Goal: Transaction & Acquisition: Purchase product/service

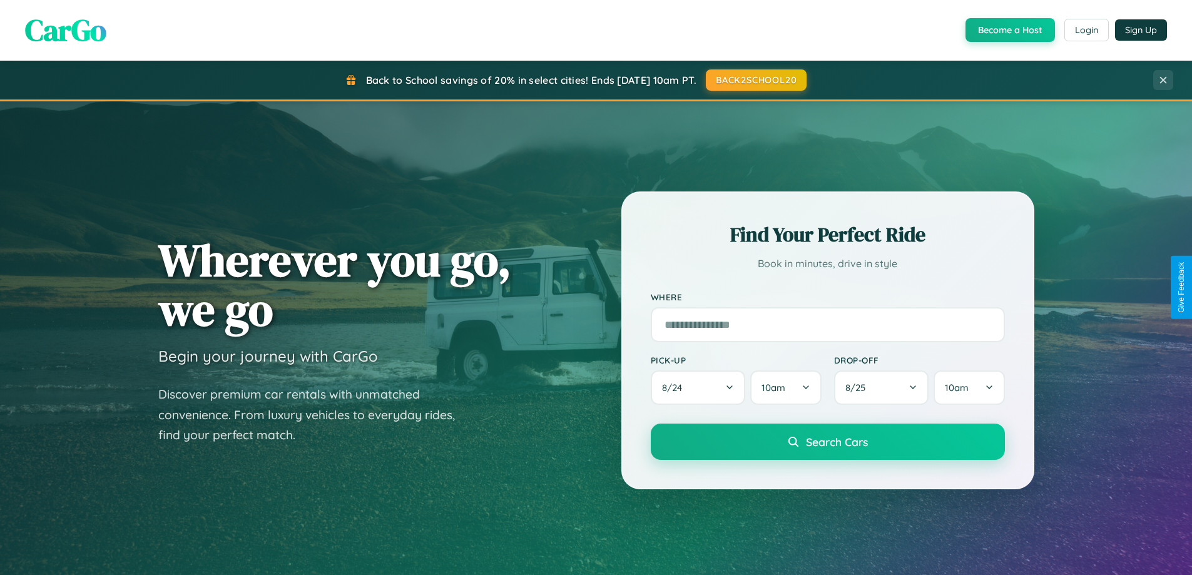
scroll to position [539, 0]
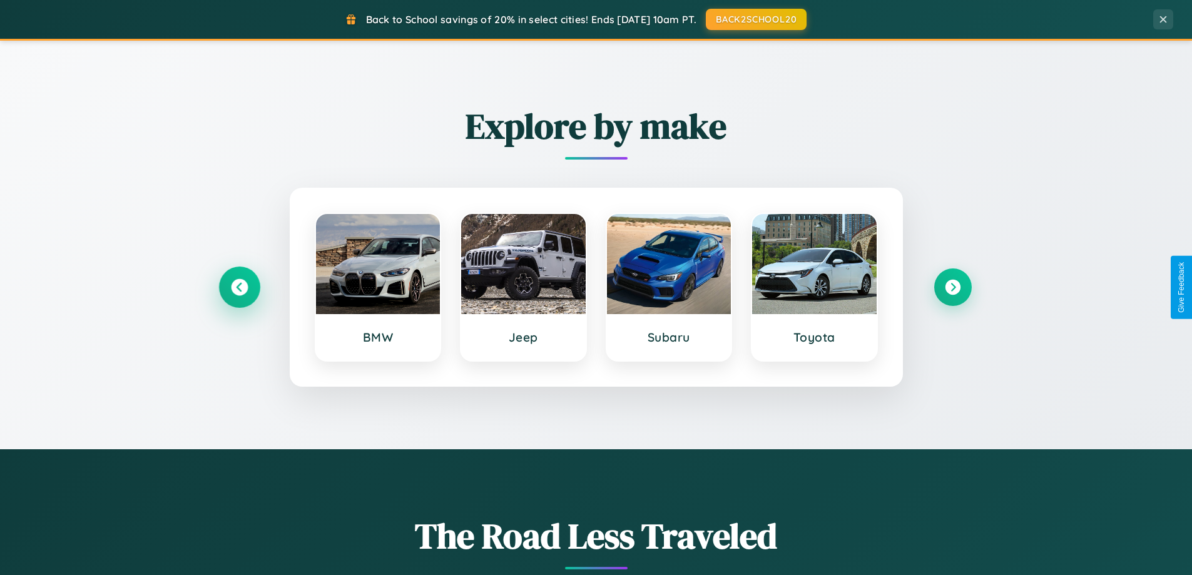
click at [239, 287] on icon at bounding box center [239, 287] width 17 height 17
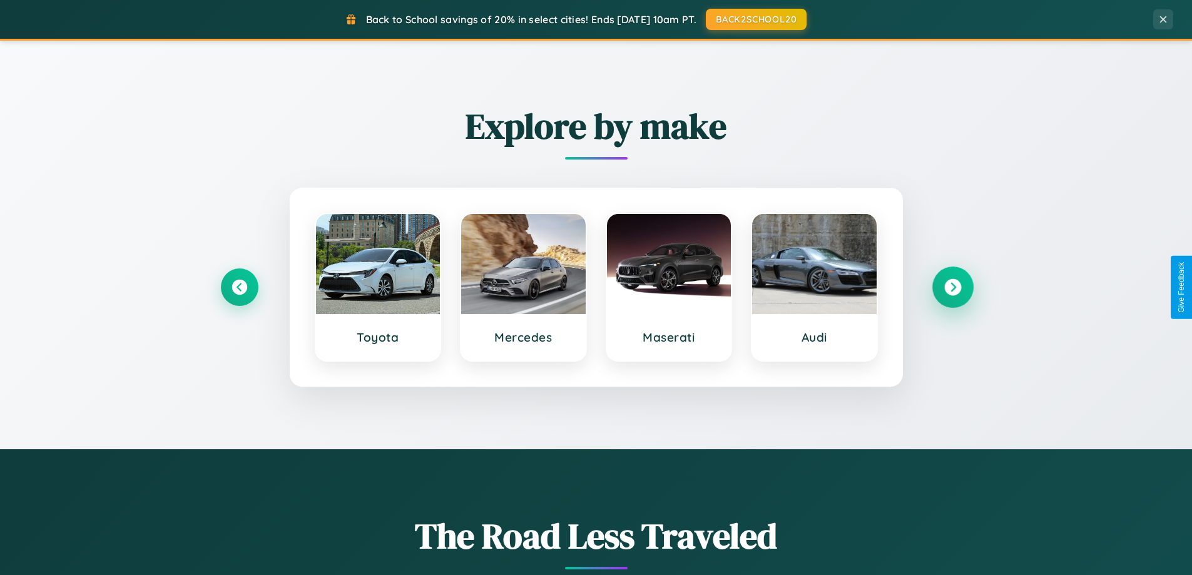
click at [952, 287] on icon at bounding box center [952, 287] width 17 height 17
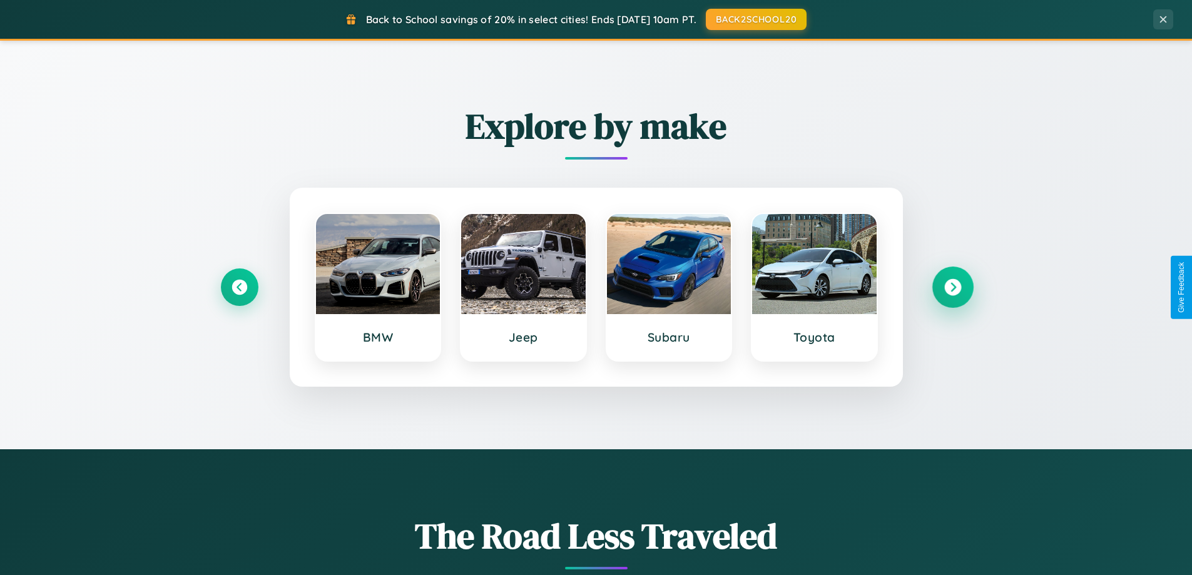
click at [952, 287] on icon at bounding box center [952, 287] width 17 height 17
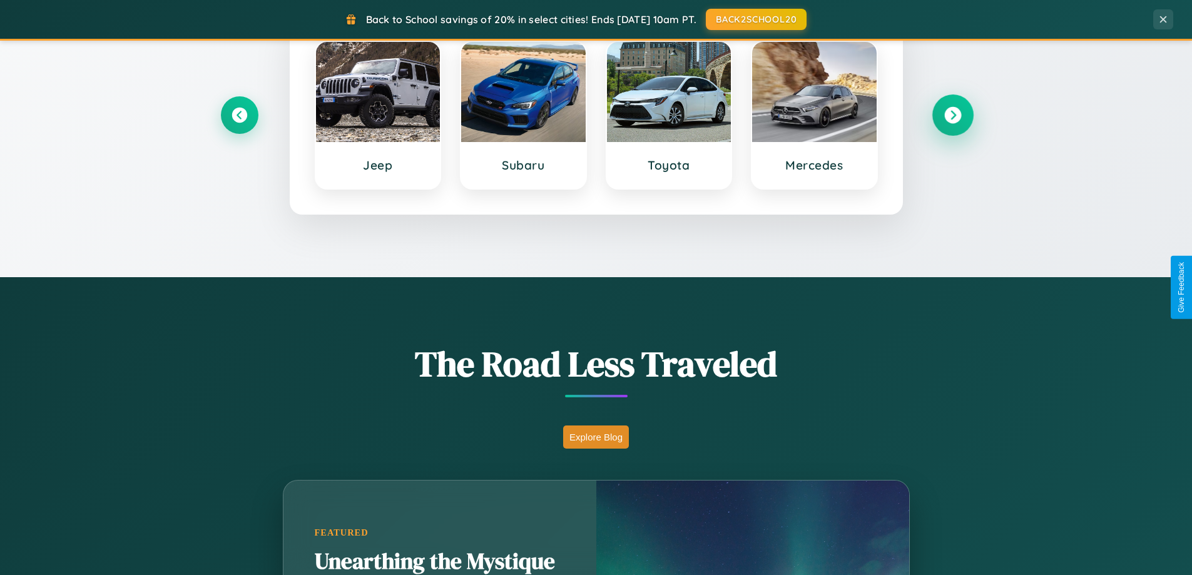
scroll to position [2010, 0]
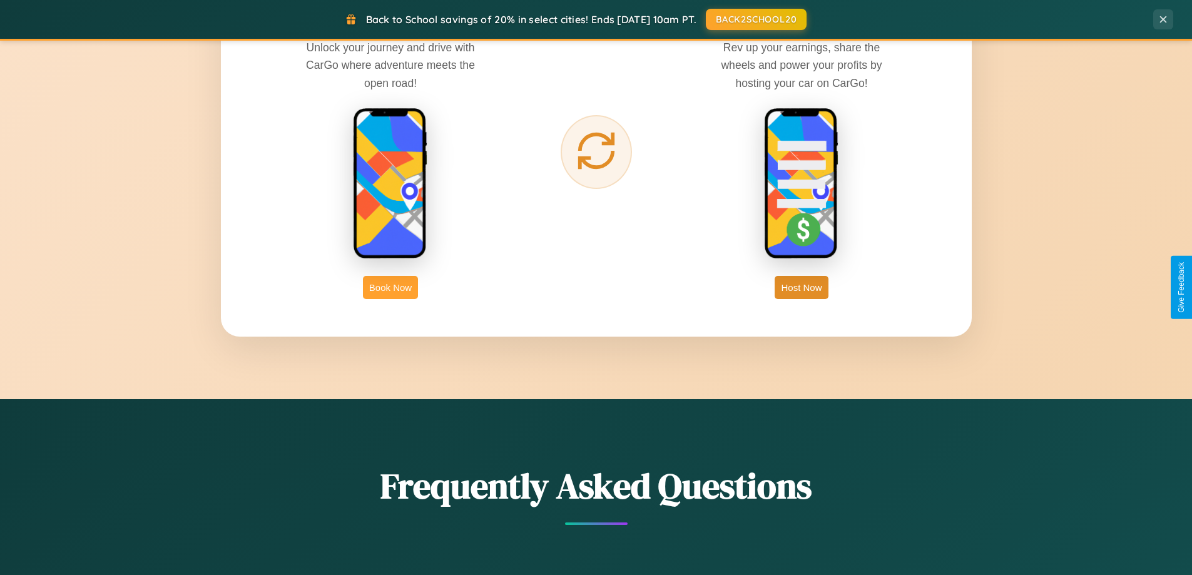
click at [390, 287] on button "Book Now" at bounding box center [390, 287] width 55 height 23
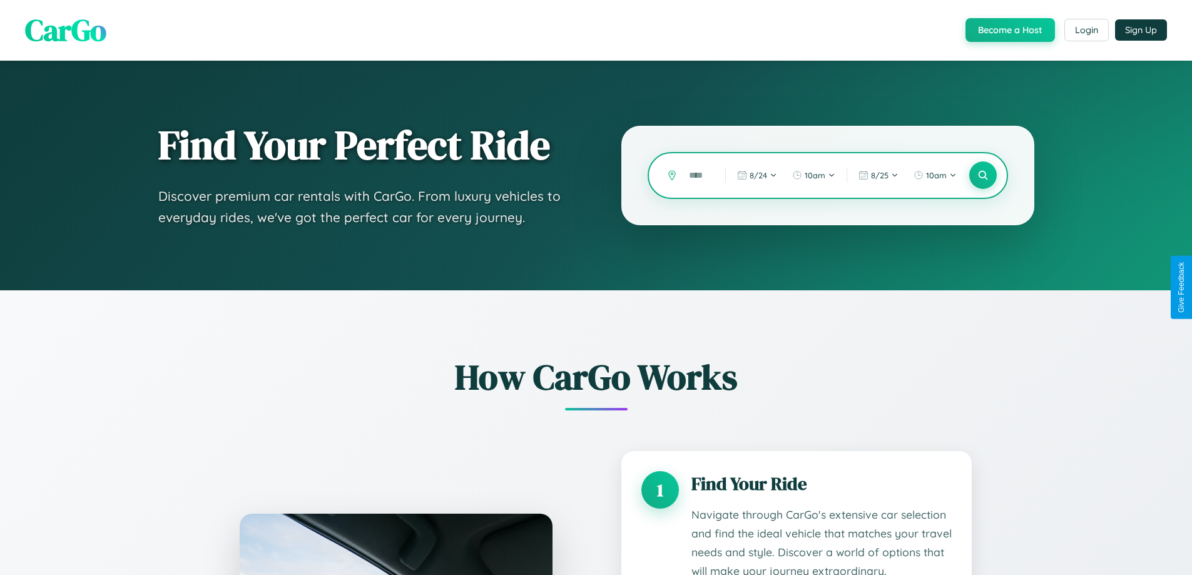
click at [698, 175] on input "text" at bounding box center [698, 176] width 30 height 22
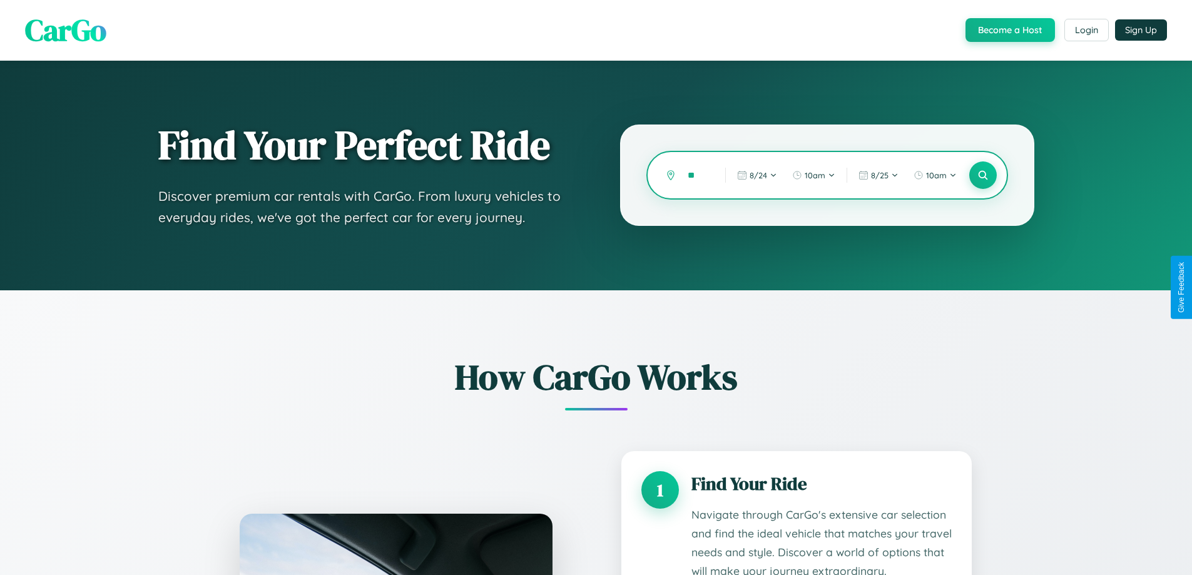
type input "*"
type input "*********"
click at [982, 175] on icon at bounding box center [983, 176] width 12 height 12
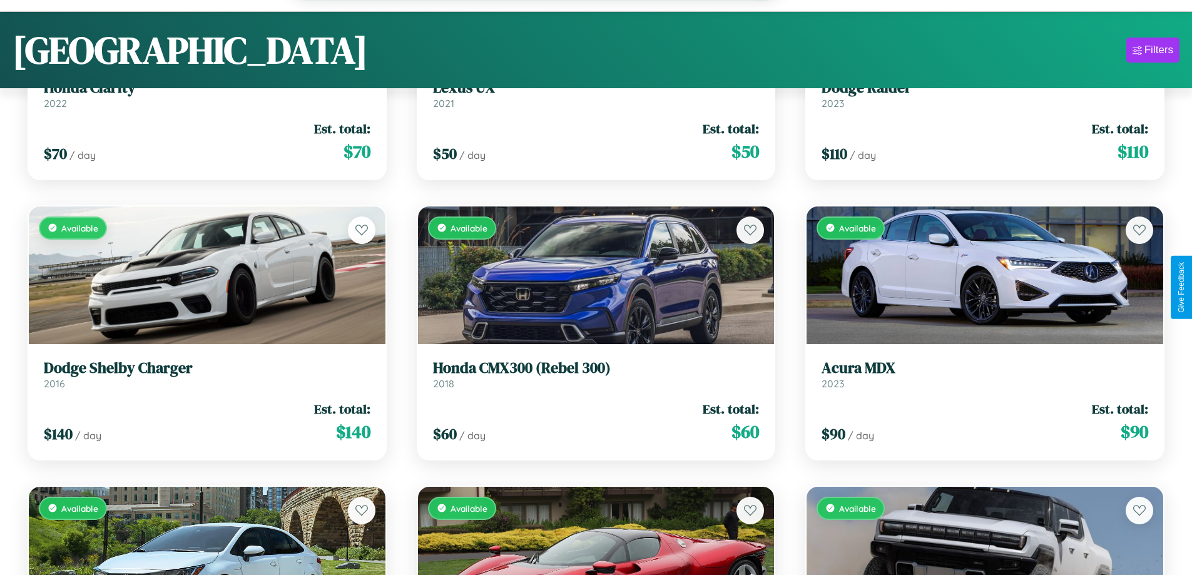
scroll to position [76, 0]
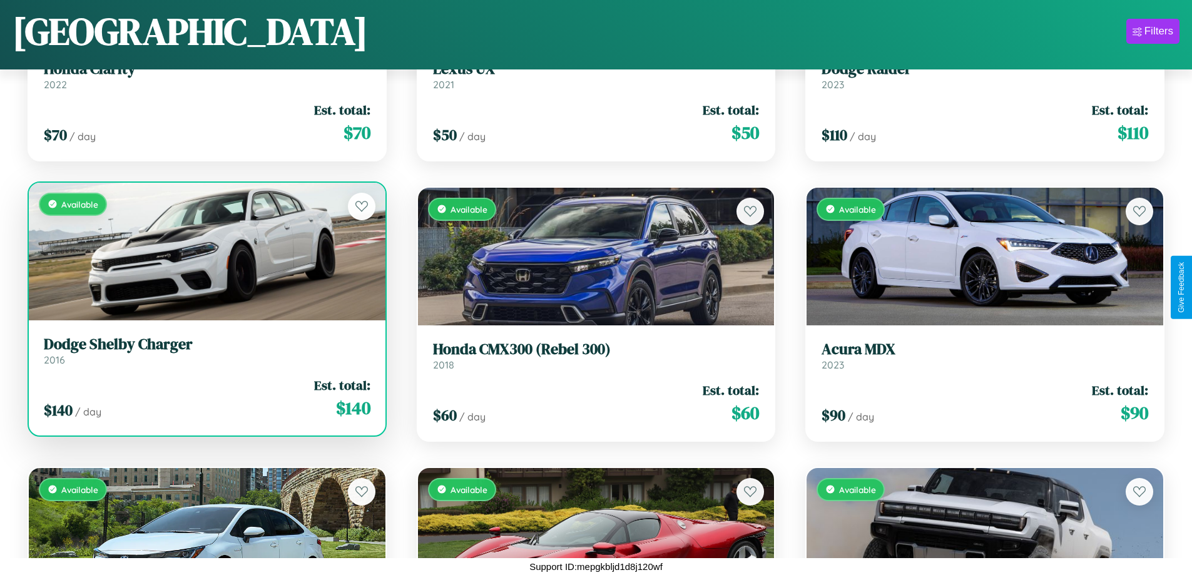
click at [205, 256] on div "Available" at bounding box center [207, 252] width 357 height 138
click at [205, 251] on div "Available" at bounding box center [207, 252] width 357 height 138
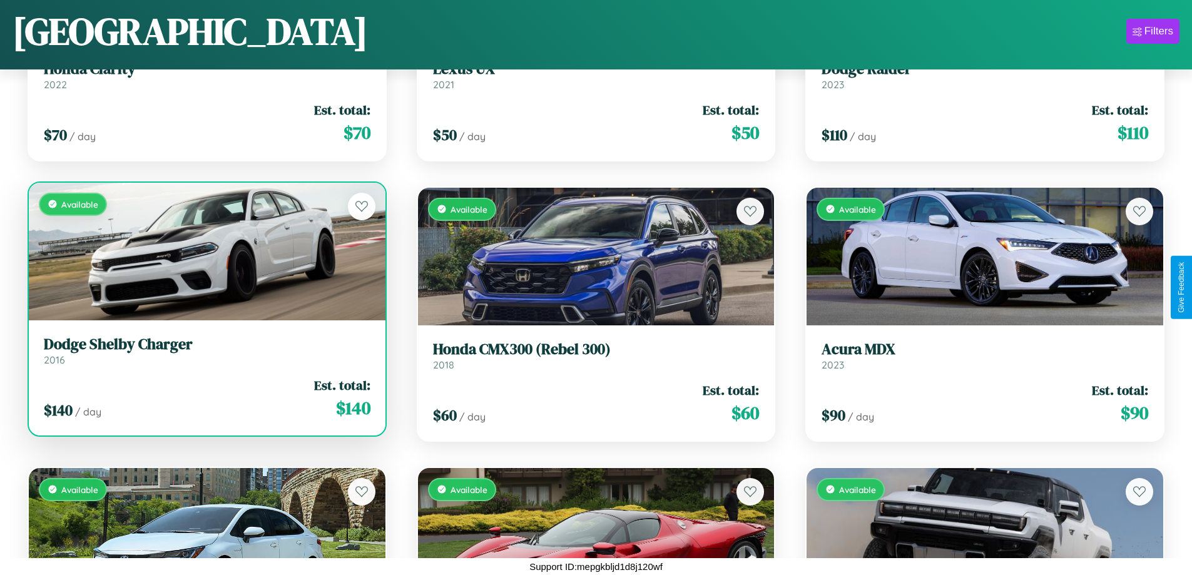
click at [205, 251] on div "Available" at bounding box center [207, 252] width 357 height 138
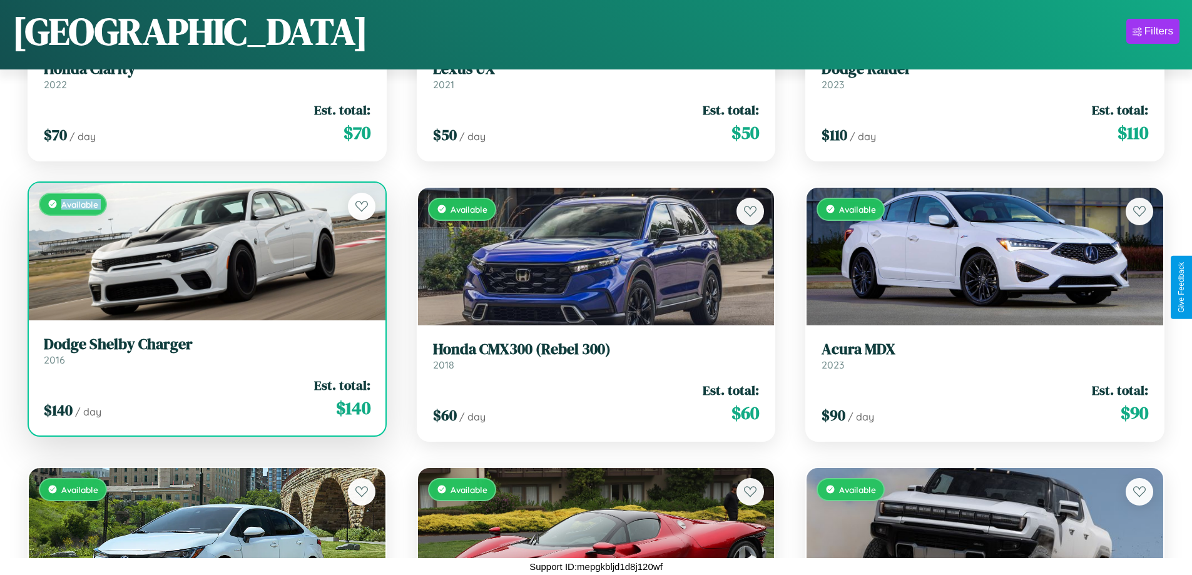
click at [205, 251] on div "Available" at bounding box center [207, 252] width 357 height 138
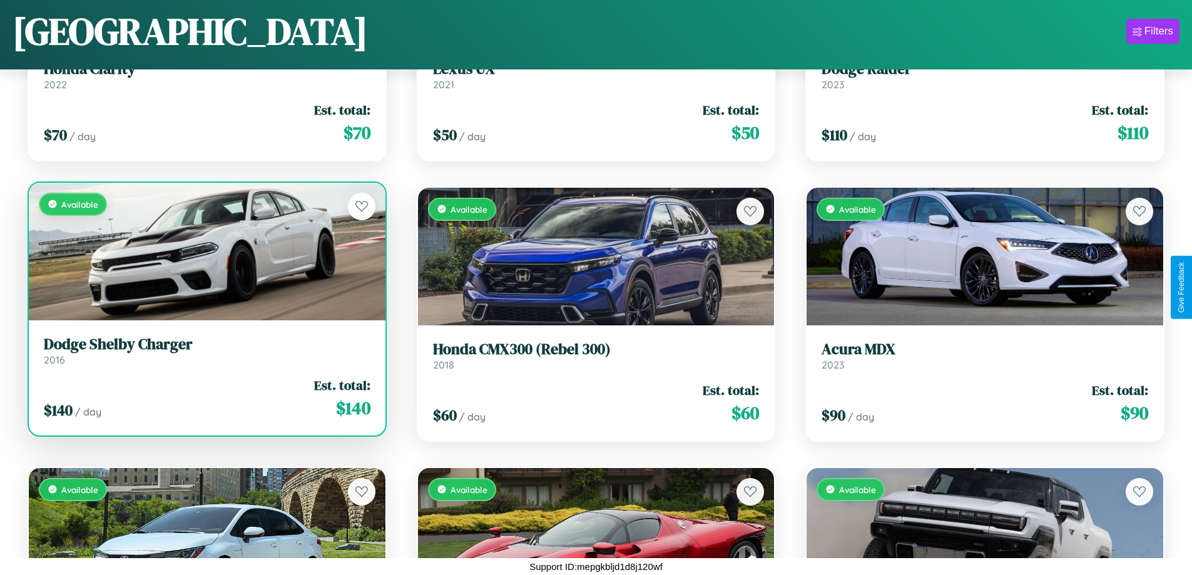
click at [205, 251] on div "Available" at bounding box center [207, 252] width 357 height 138
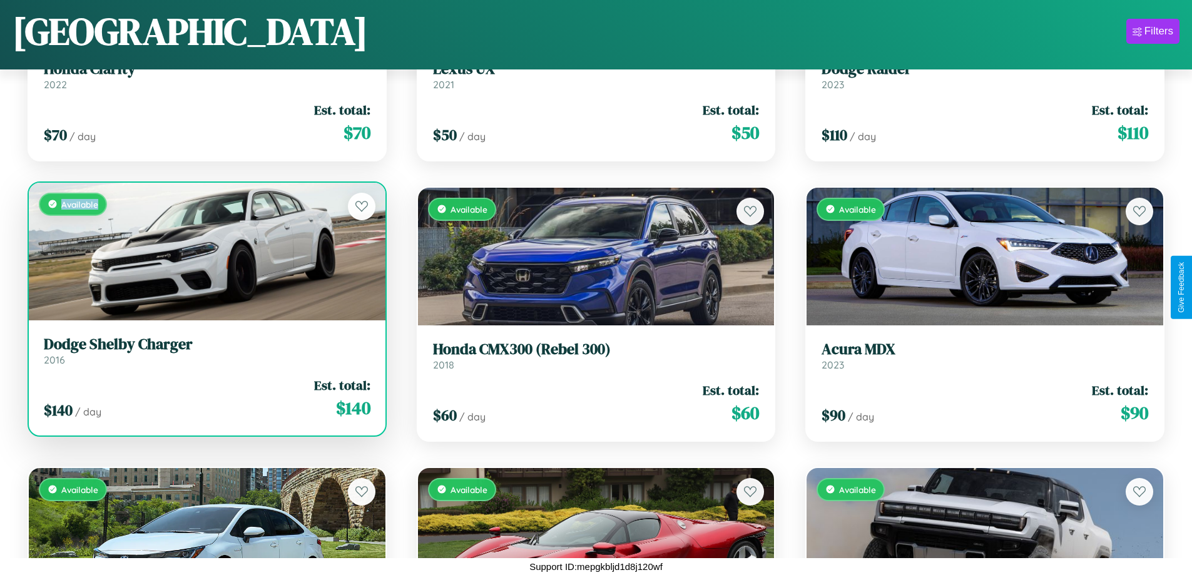
click at [205, 251] on div "Available" at bounding box center [207, 252] width 357 height 138
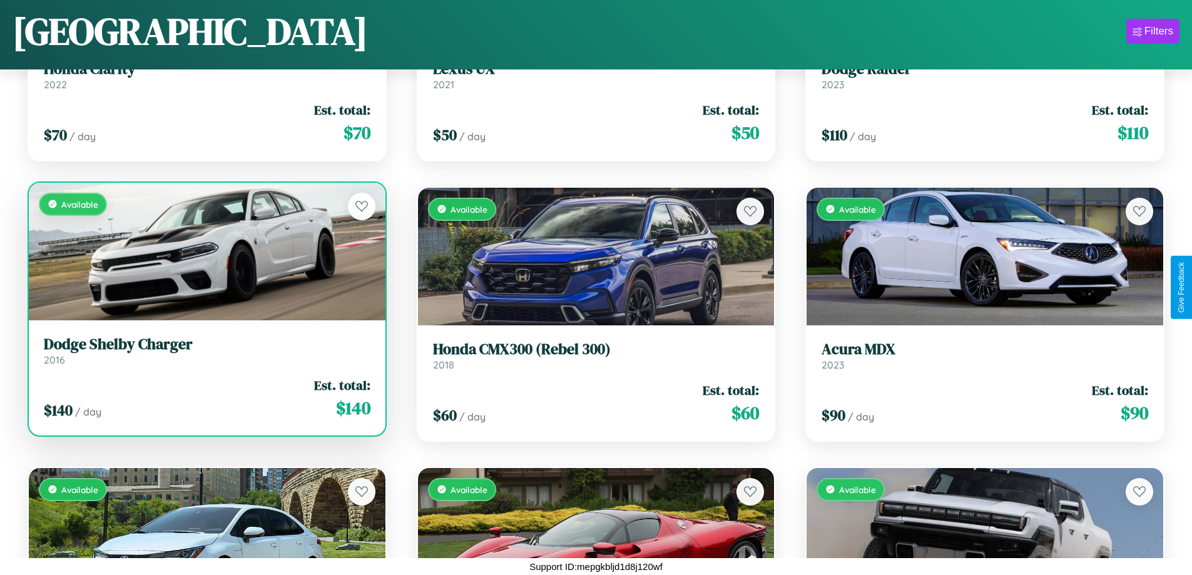
click at [205, 350] on h3 "Dodge Shelby Charger" at bounding box center [207, 344] width 327 height 18
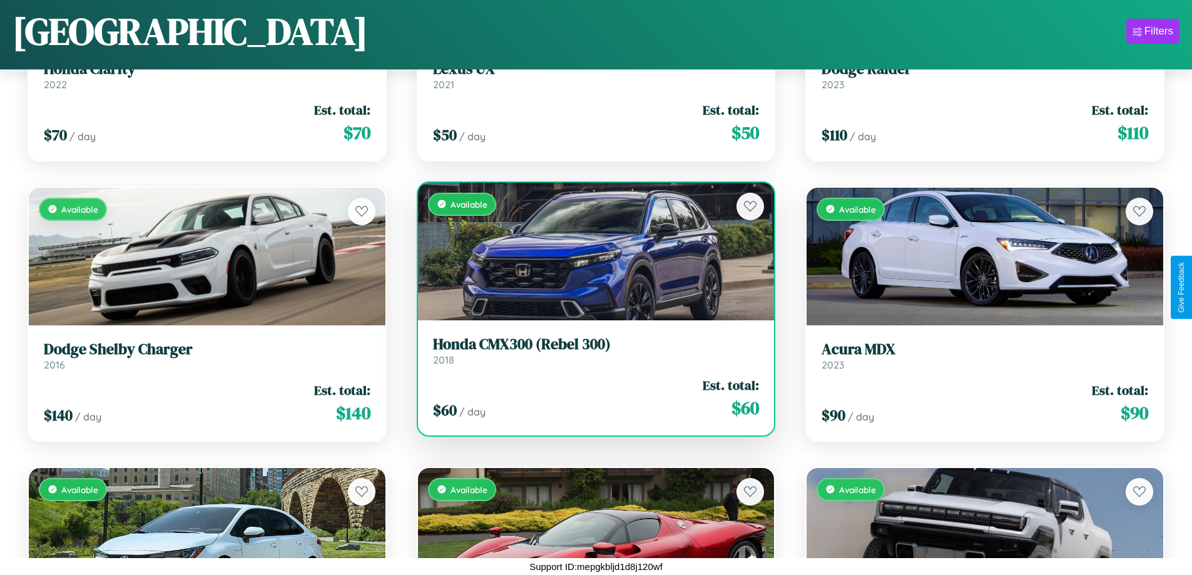
scroll to position [3538, 0]
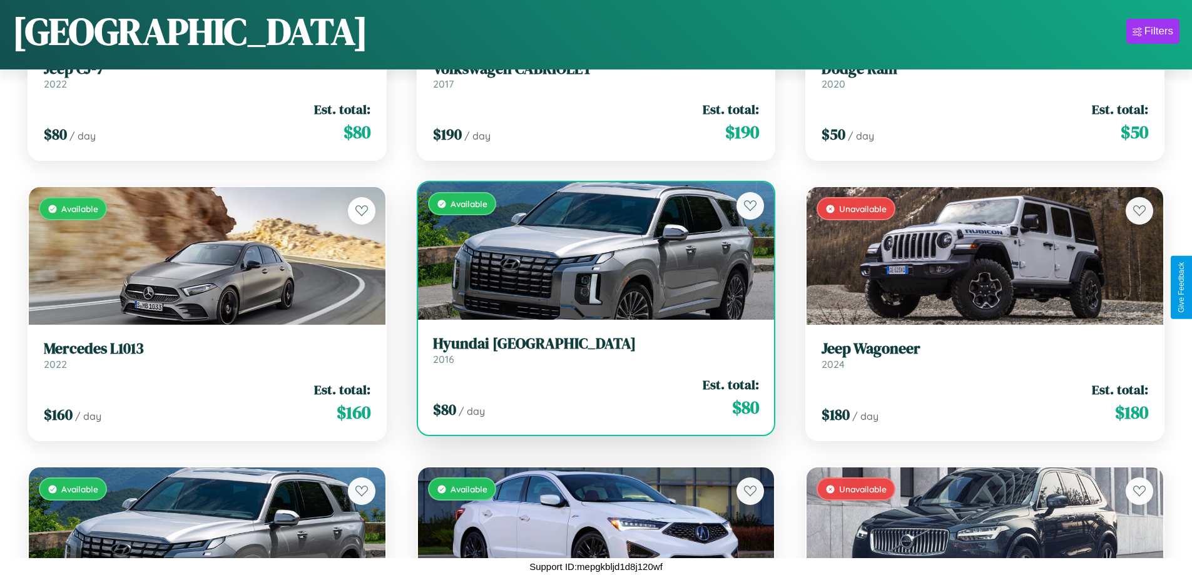
click at [591, 350] on h3 "Hyundai Tucson" at bounding box center [596, 344] width 327 height 18
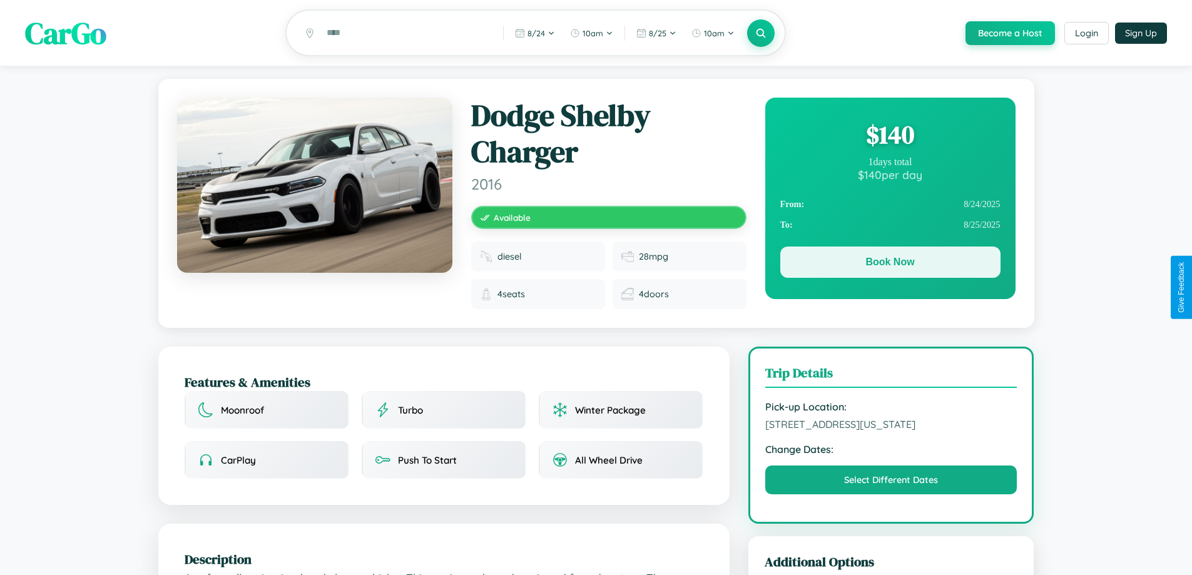
click at [890, 264] on button "Book Now" at bounding box center [890, 262] width 220 height 31
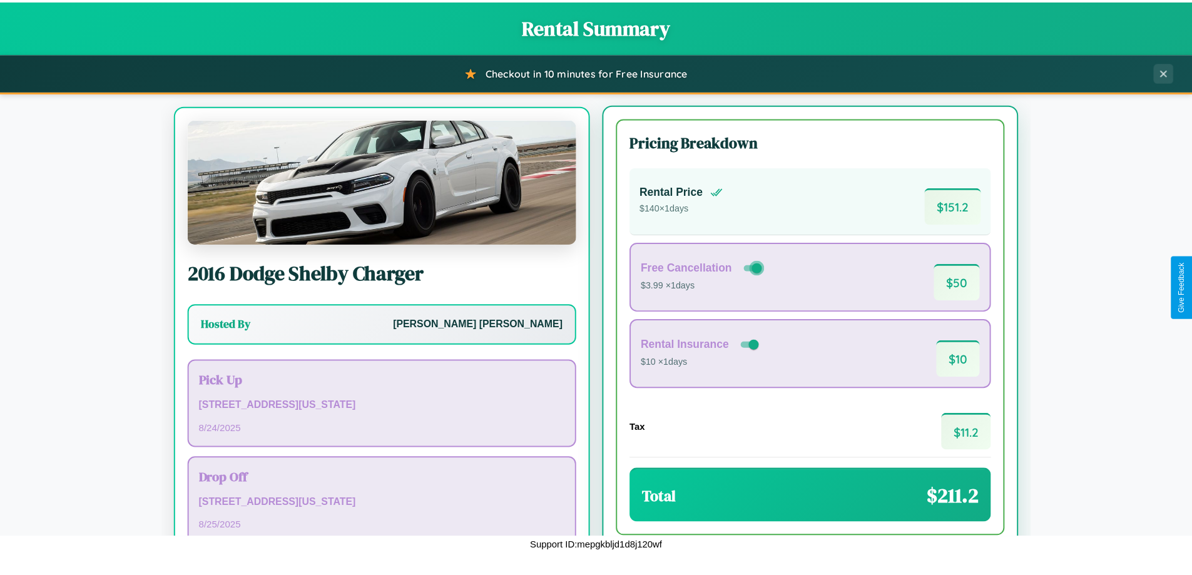
scroll to position [58, 0]
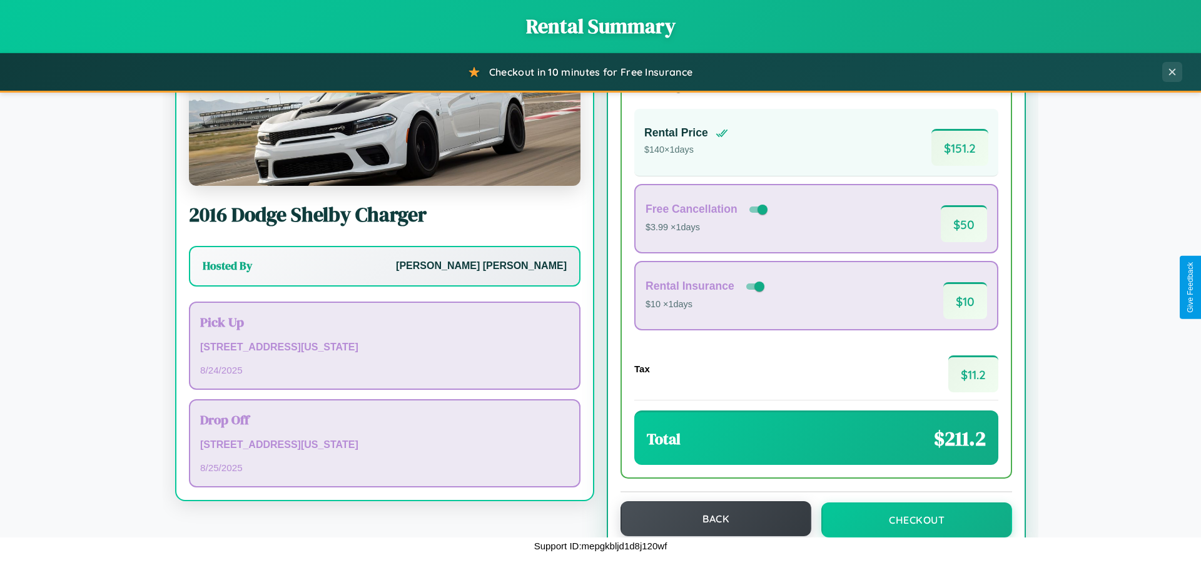
click at [710, 519] on button "Back" at bounding box center [716, 518] width 191 height 35
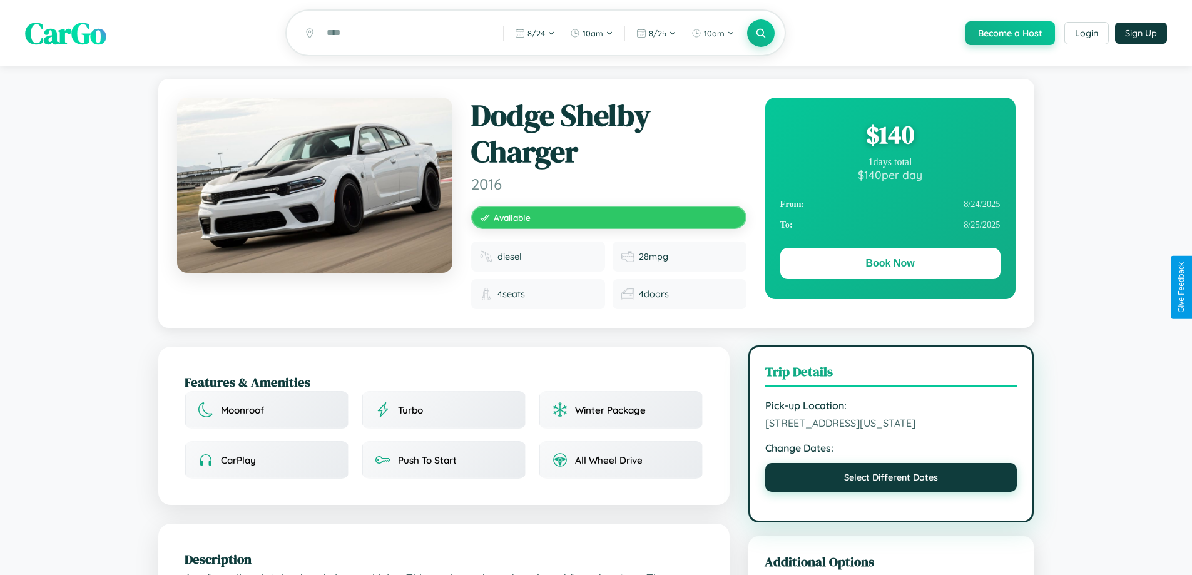
click at [891, 492] on button "Select Different Dates" at bounding box center [891, 477] width 252 height 29
select select "*"
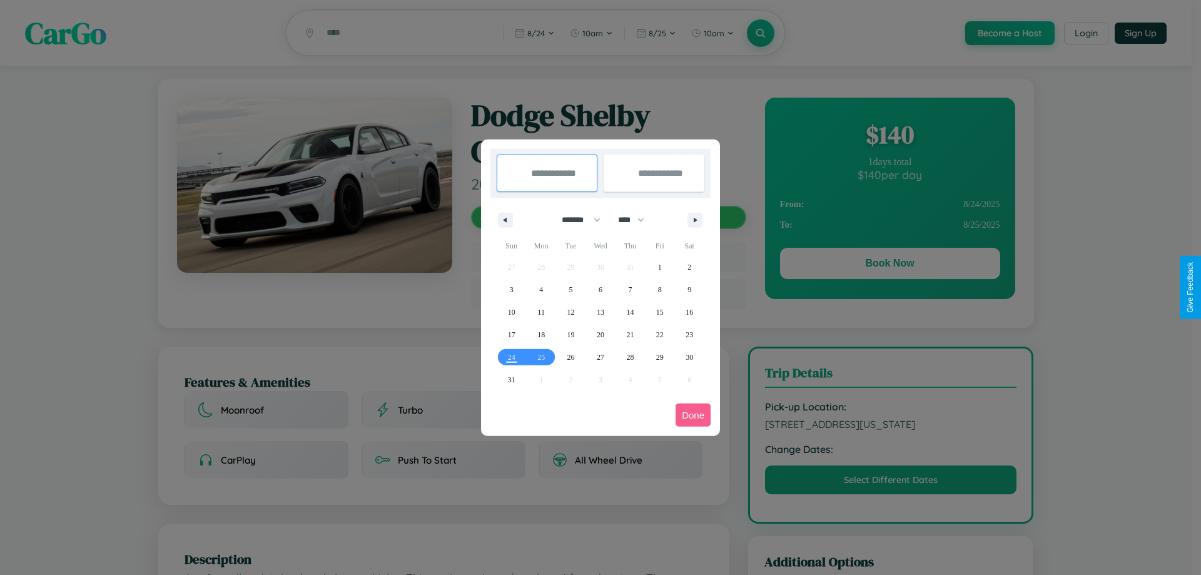
click at [576, 220] on select "******* ******** ***** ***** *** **** **** ****** ********* ******* ******** **…" at bounding box center [579, 220] width 53 height 21
drag, startPoint x: 637, startPoint y: 220, endPoint x: 601, endPoint y: 251, distance: 47.9
click at [637, 220] on select "**** **** **** **** **** **** **** **** **** **** **** **** **** **** **** ****…" at bounding box center [631, 220] width 38 height 21
select select "****"
click at [660, 334] on span "21" at bounding box center [660, 334] width 8 height 23
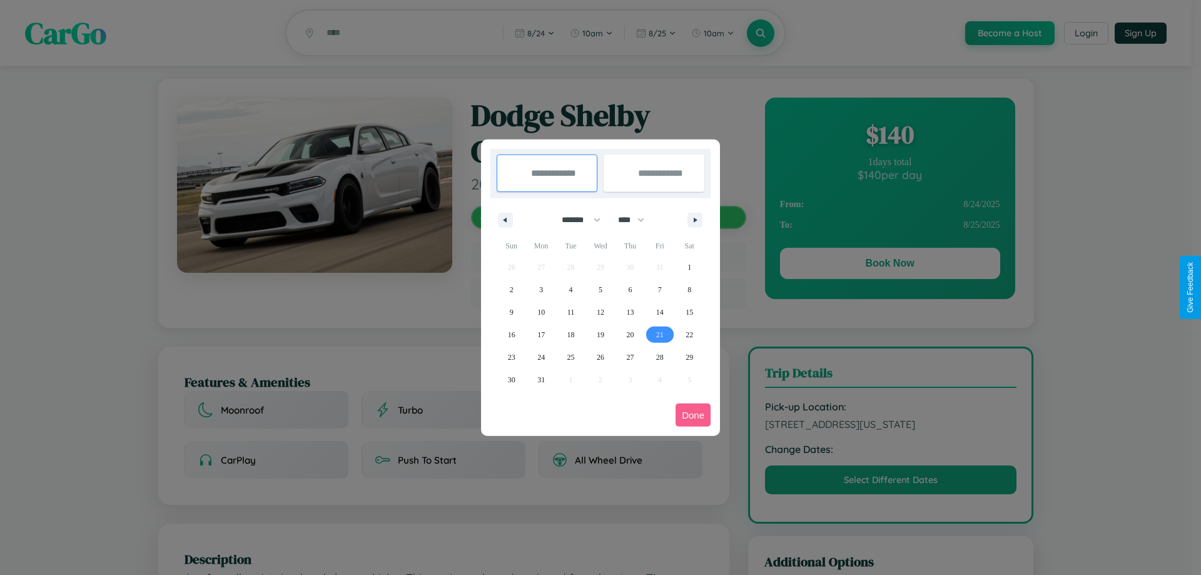
type input "**********"
click at [600, 357] on span "26" at bounding box center [601, 357] width 8 height 23
type input "**********"
click at [693, 415] on button "Done" at bounding box center [693, 415] width 35 height 23
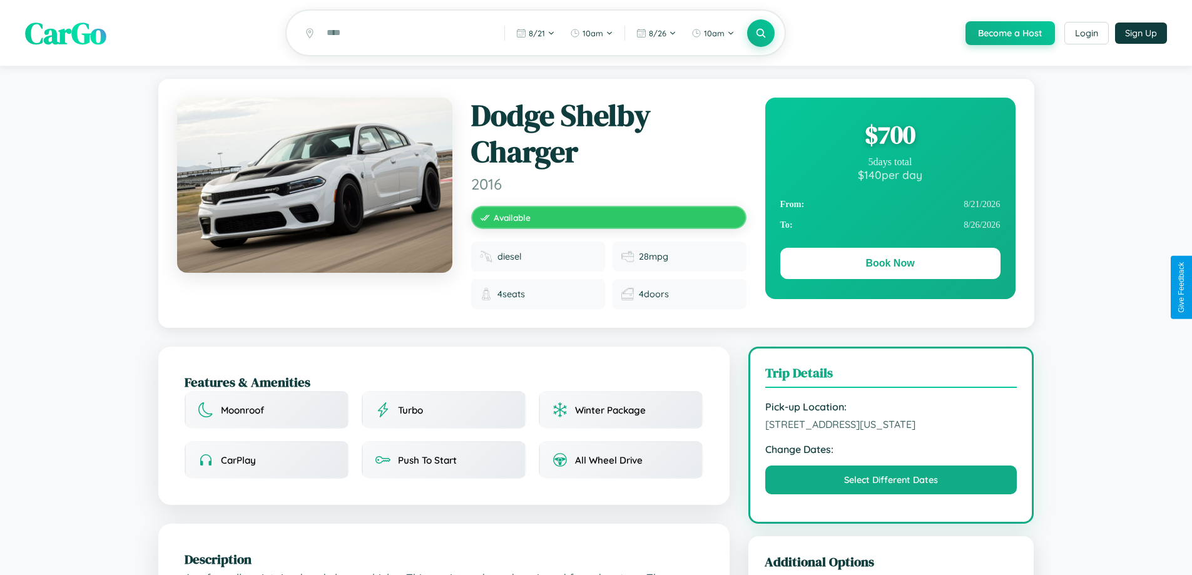
click at [890, 136] on div "$ 700" at bounding box center [890, 135] width 220 height 34
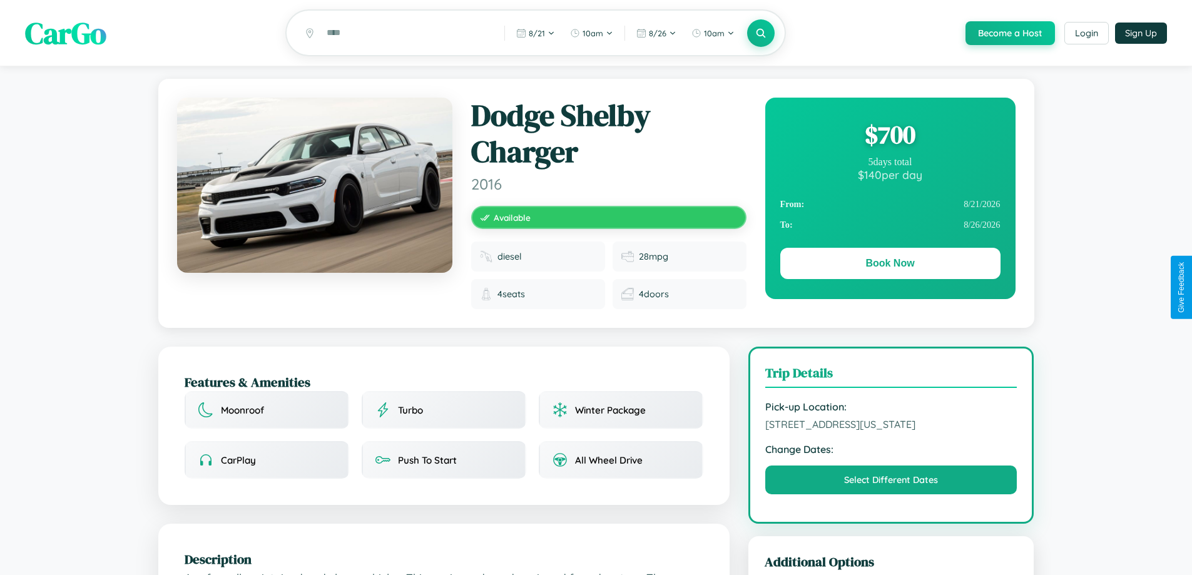
click at [890, 136] on div "$ 700" at bounding box center [890, 135] width 220 height 34
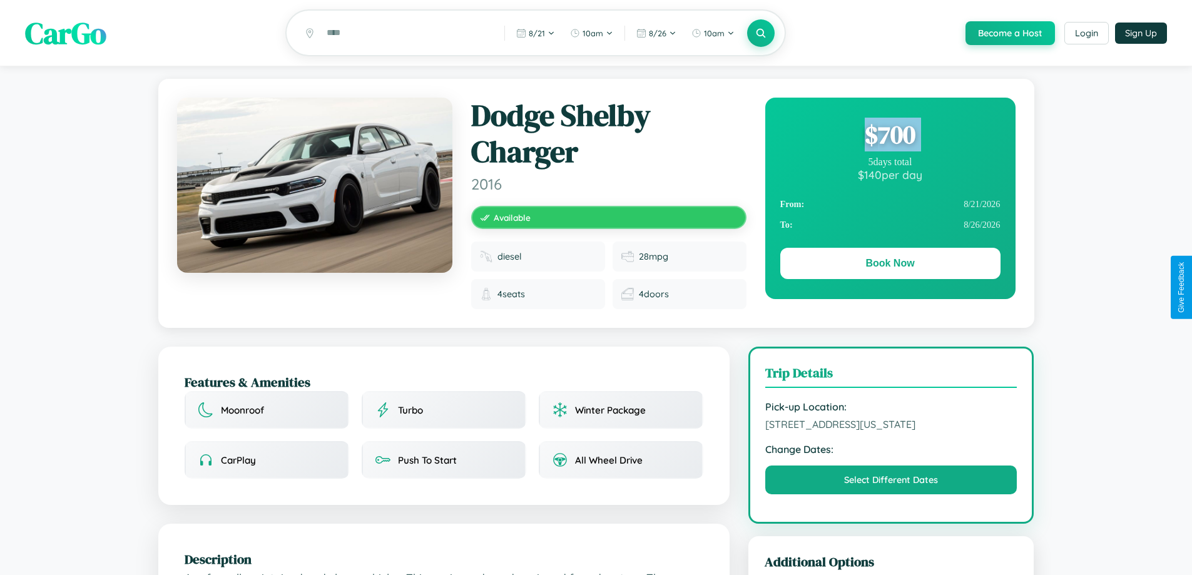
click at [890, 136] on div "$ 700" at bounding box center [890, 135] width 220 height 34
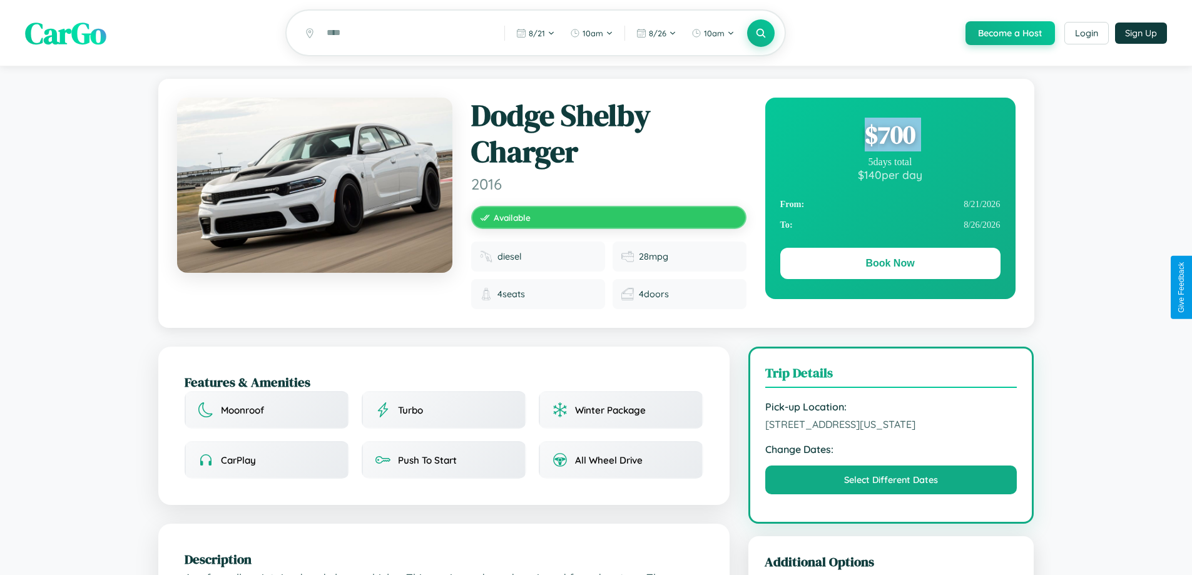
click at [890, 136] on div "$ 700" at bounding box center [890, 135] width 220 height 34
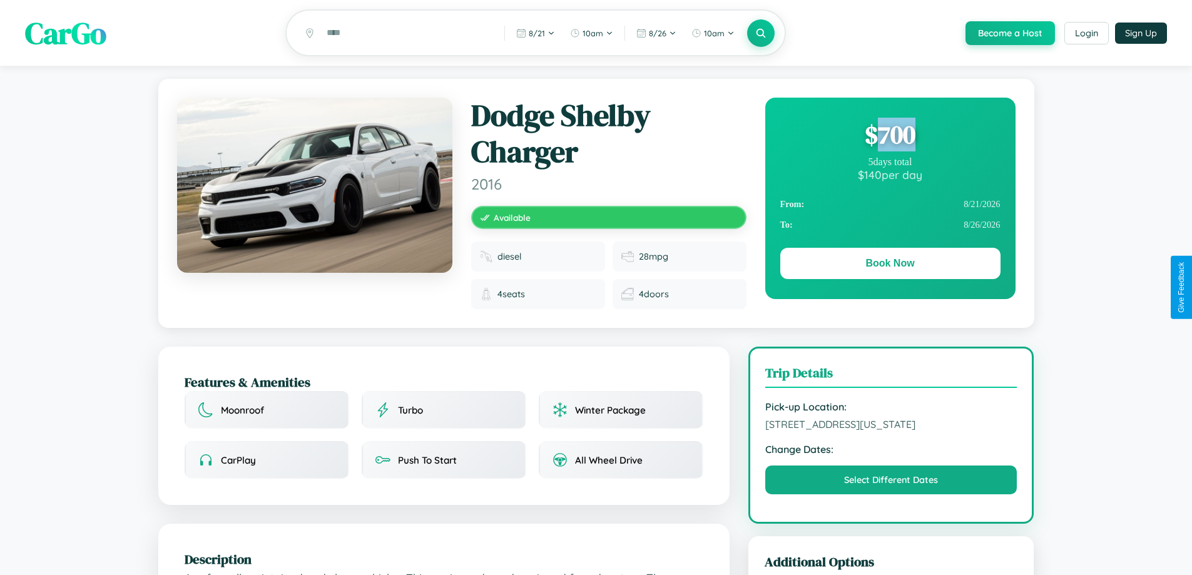
click at [890, 136] on div "$ 700" at bounding box center [890, 135] width 220 height 34
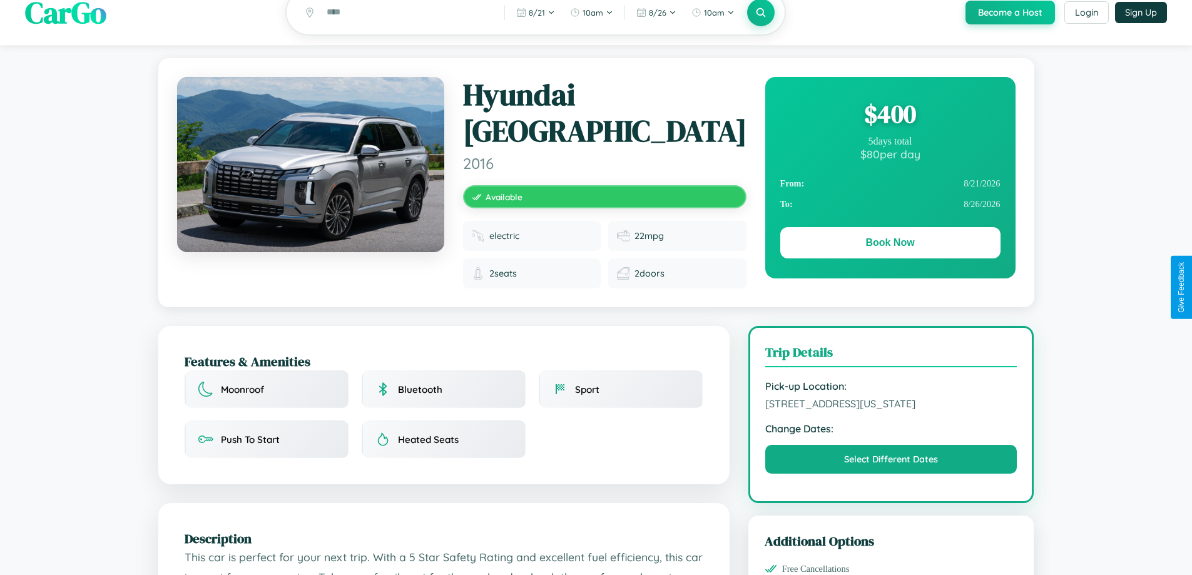
scroll to position [135, 0]
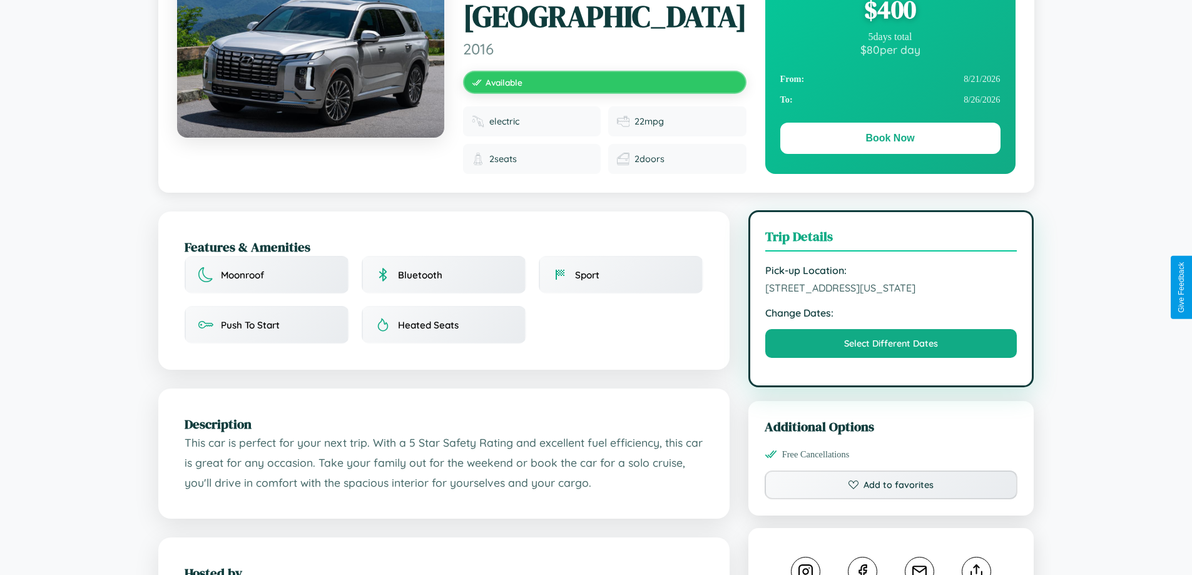
click at [891, 286] on span "[STREET_ADDRESS][US_STATE]" at bounding box center [891, 288] width 252 height 13
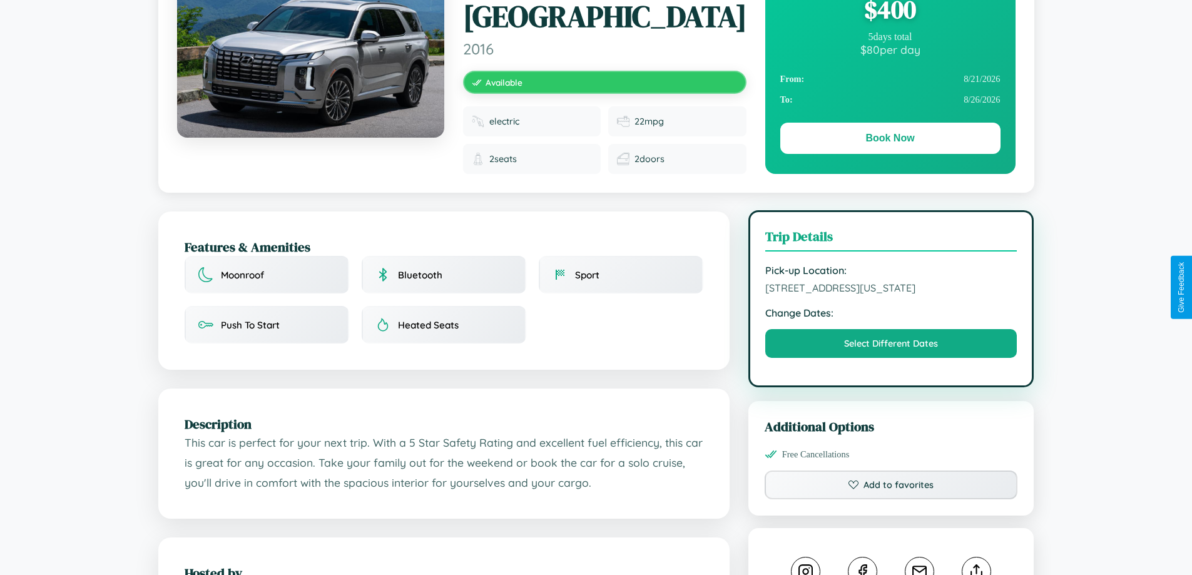
click at [891, 286] on span "[STREET_ADDRESS][US_STATE]" at bounding box center [891, 288] width 252 height 13
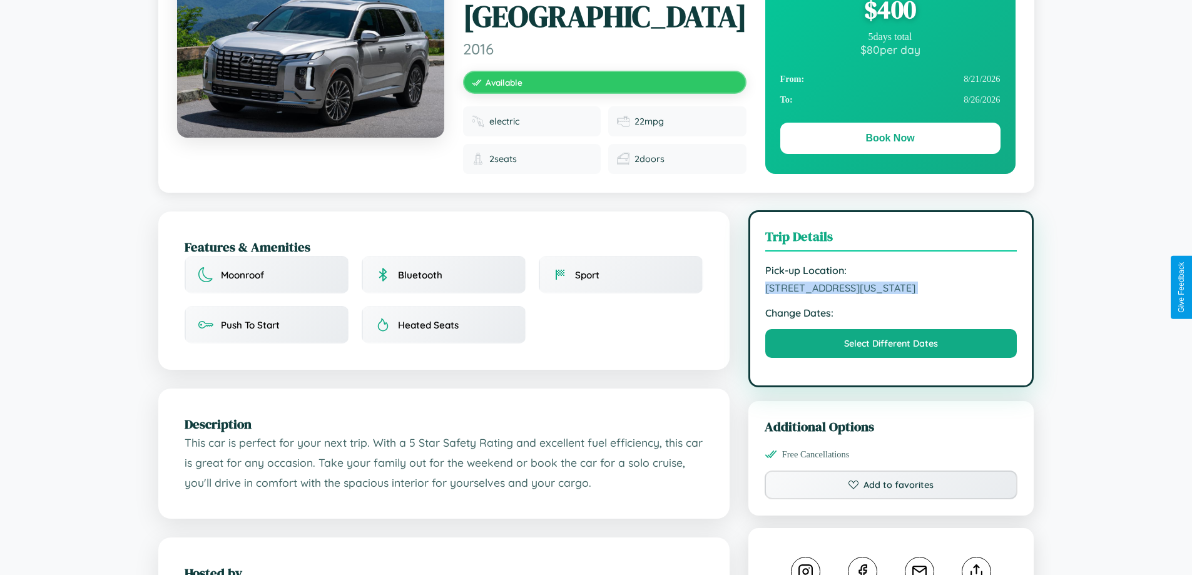
click at [891, 286] on span "[STREET_ADDRESS][US_STATE]" at bounding box center [891, 288] width 252 height 13
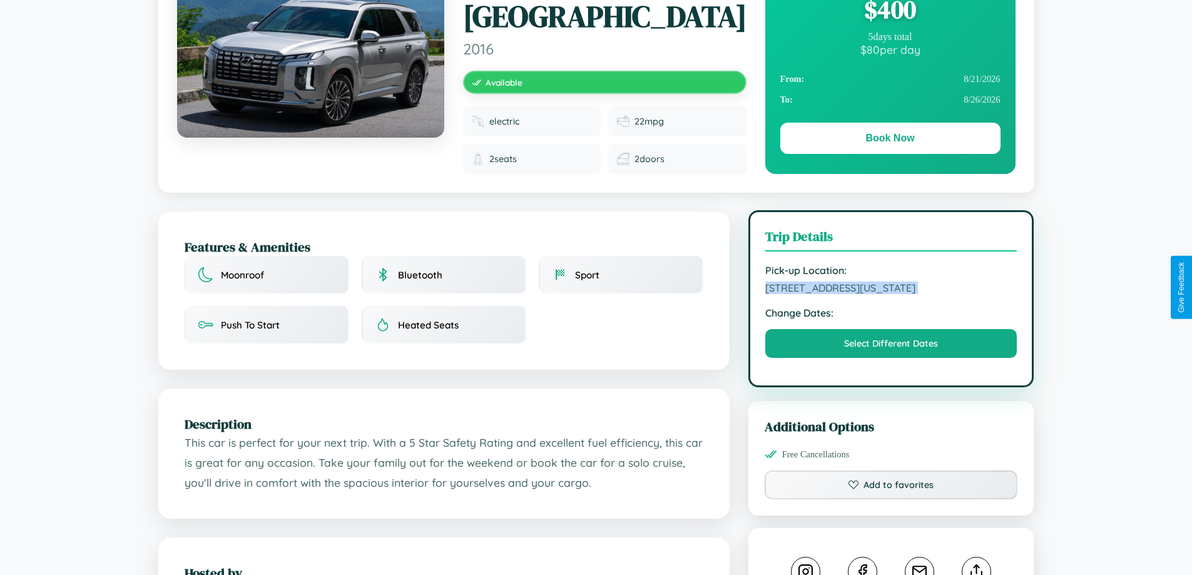
click at [891, 286] on span "[STREET_ADDRESS][US_STATE]" at bounding box center [891, 288] width 252 height 13
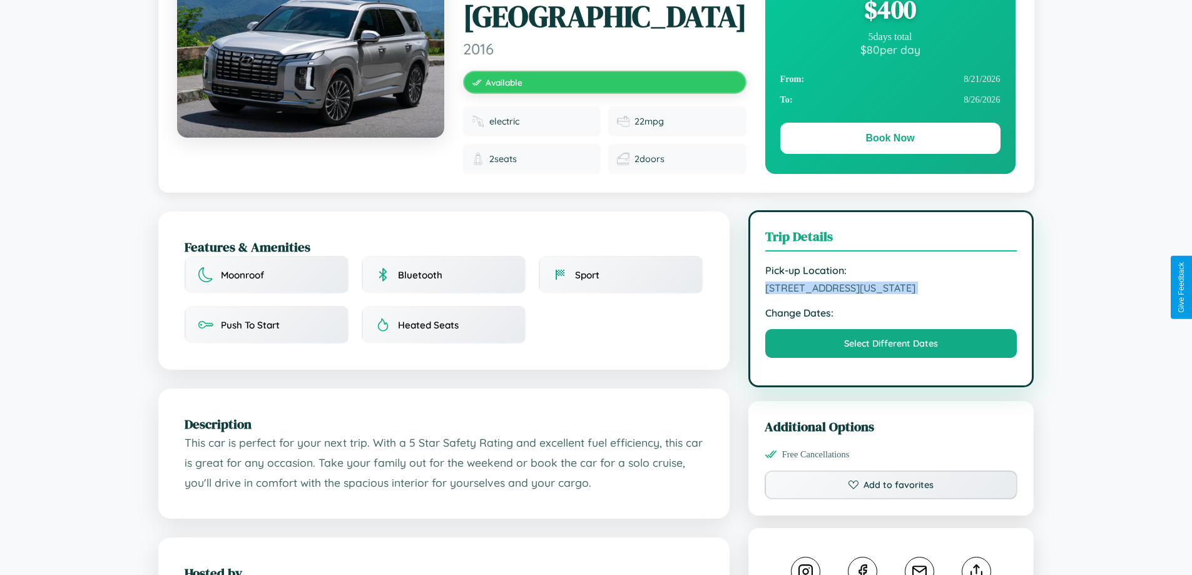
click at [891, 286] on span "[STREET_ADDRESS][US_STATE]" at bounding box center [891, 288] width 252 height 13
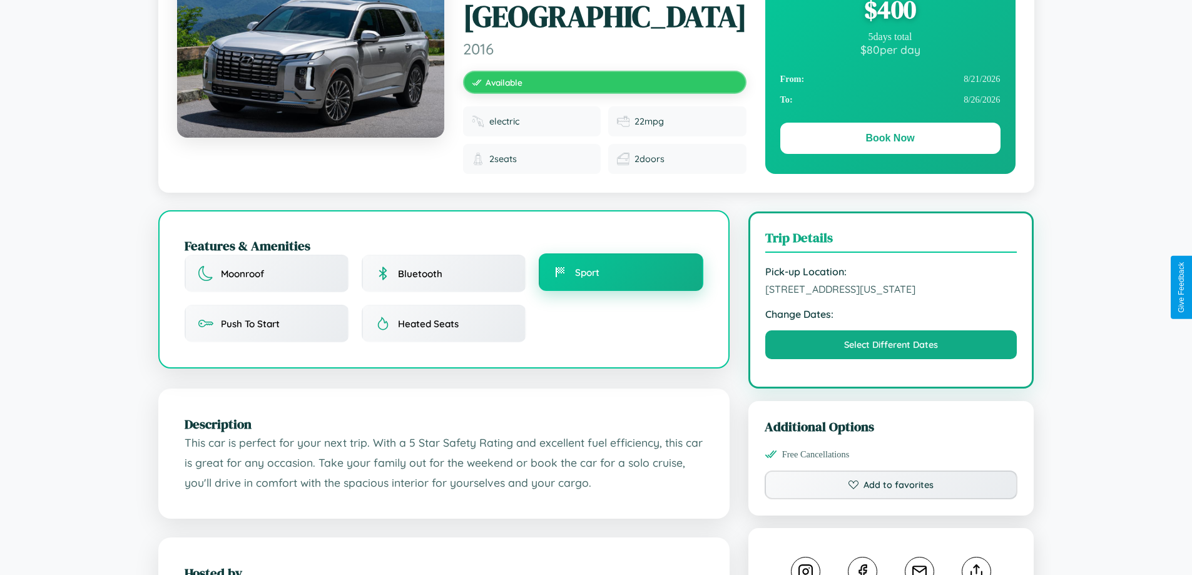
scroll to position [134, 0]
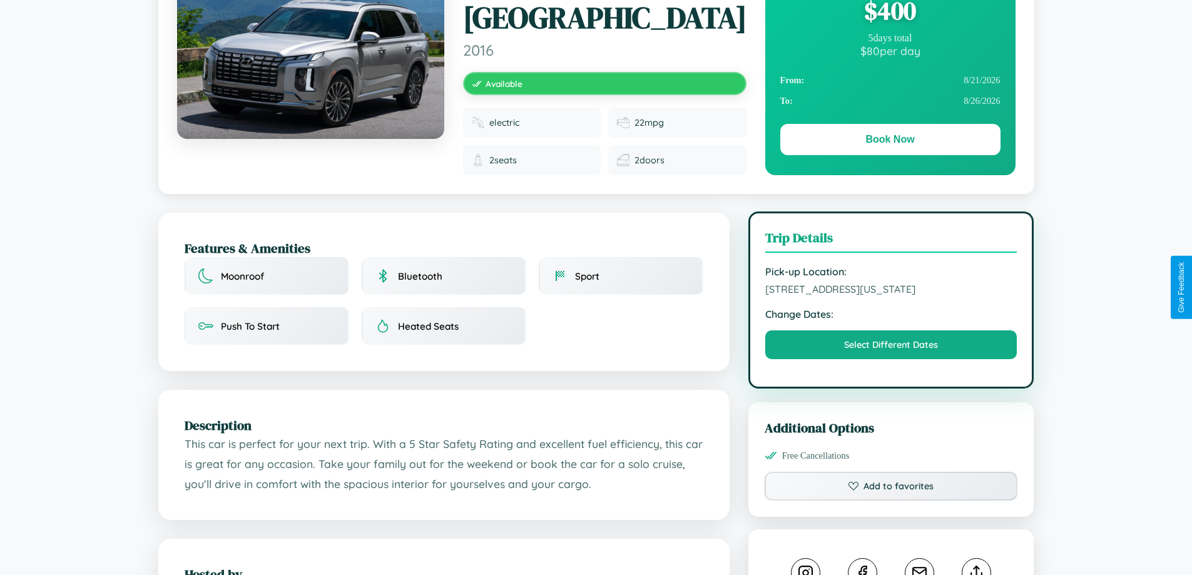
click at [891, 288] on span "[STREET_ADDRESS][US_STATE]" at bounding box center [891, 289] width 252 height 13
click at [891, 287] on span "[STREET_ADDRESS][US_STATE]" at bounding box center [891, 289] width 252 height 13
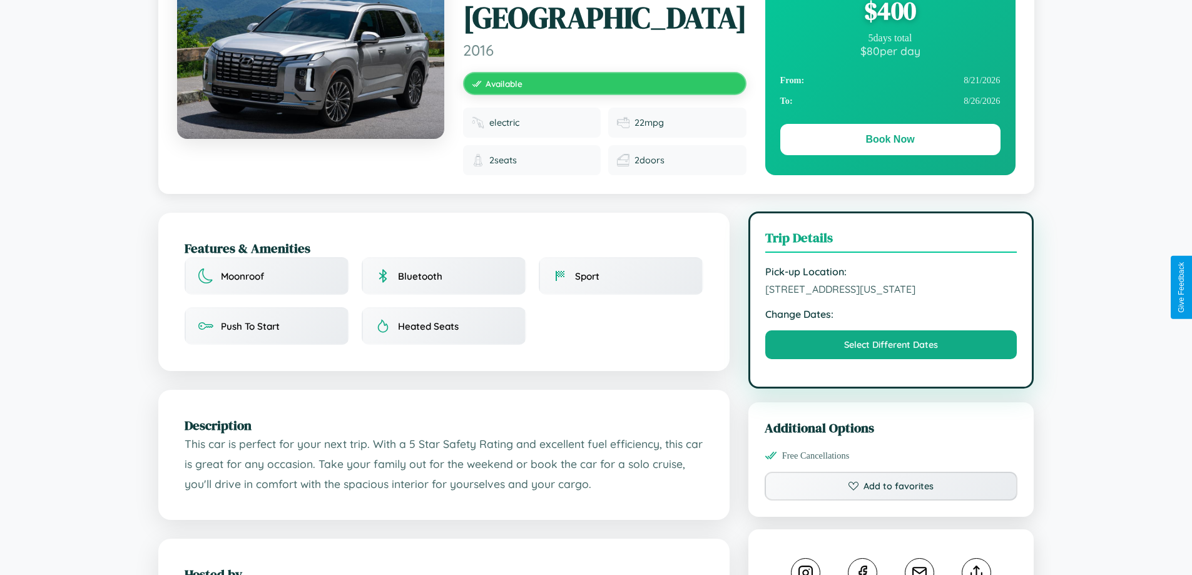
click at [891, 287] on span "[STREET_ADDRESS][US_STATE]" at bounding box center [891, 289] width 252 height 13
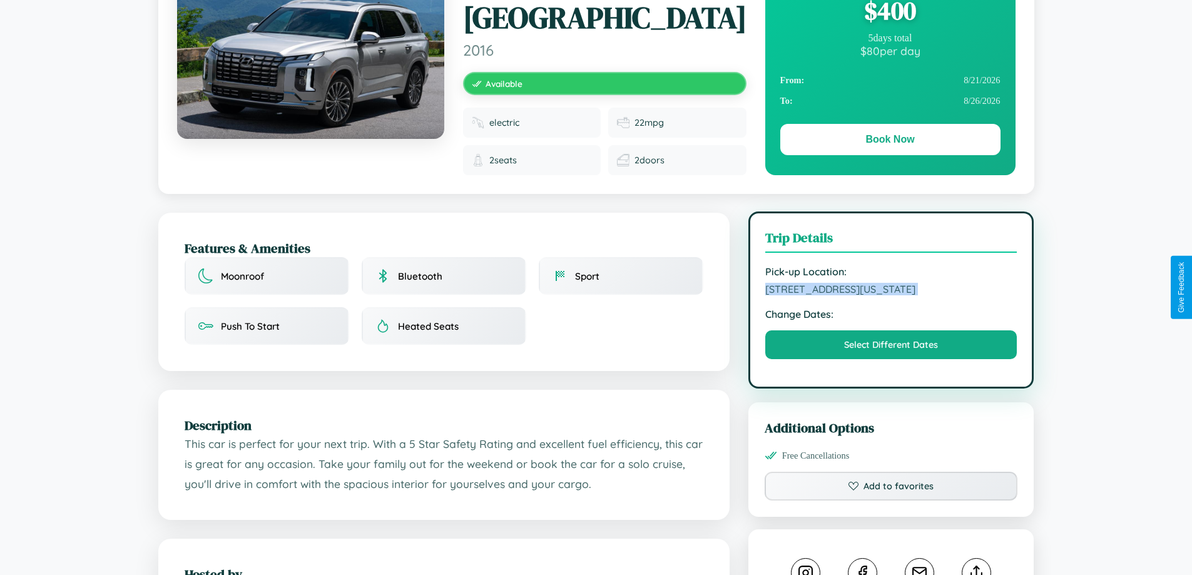
click at [891, 287] on span "[STREET_ADDRESS][US_STATE]" at bounding box center [891, 289] width 252 height 13
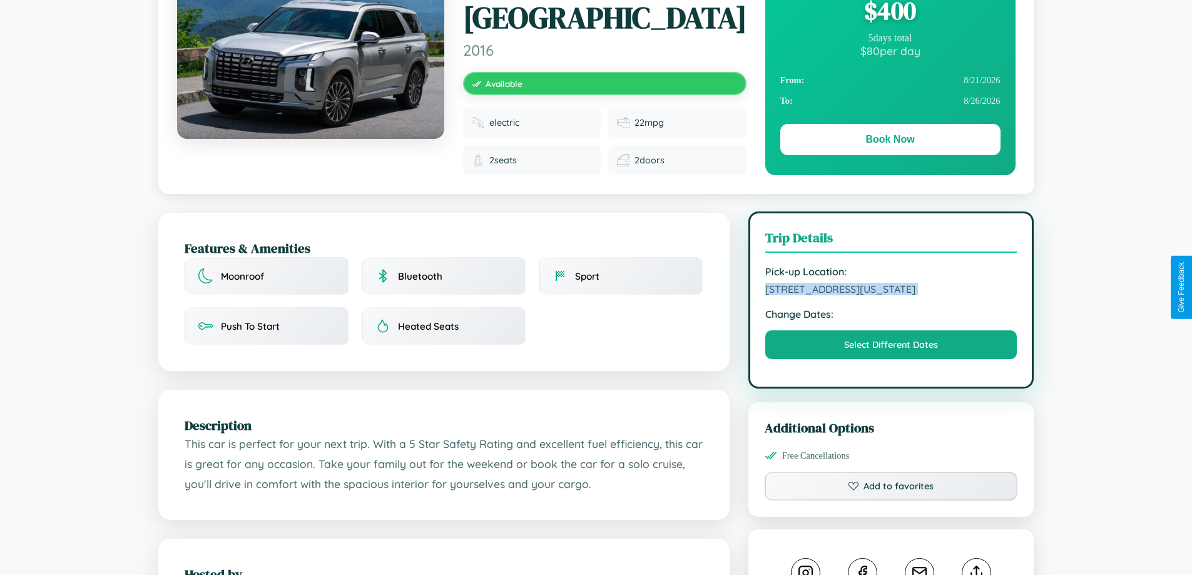
click at [891, 287] on span "[STREET_ADDRESS][US_STATE]" at bounding box center [891, 289] width 252 height 13
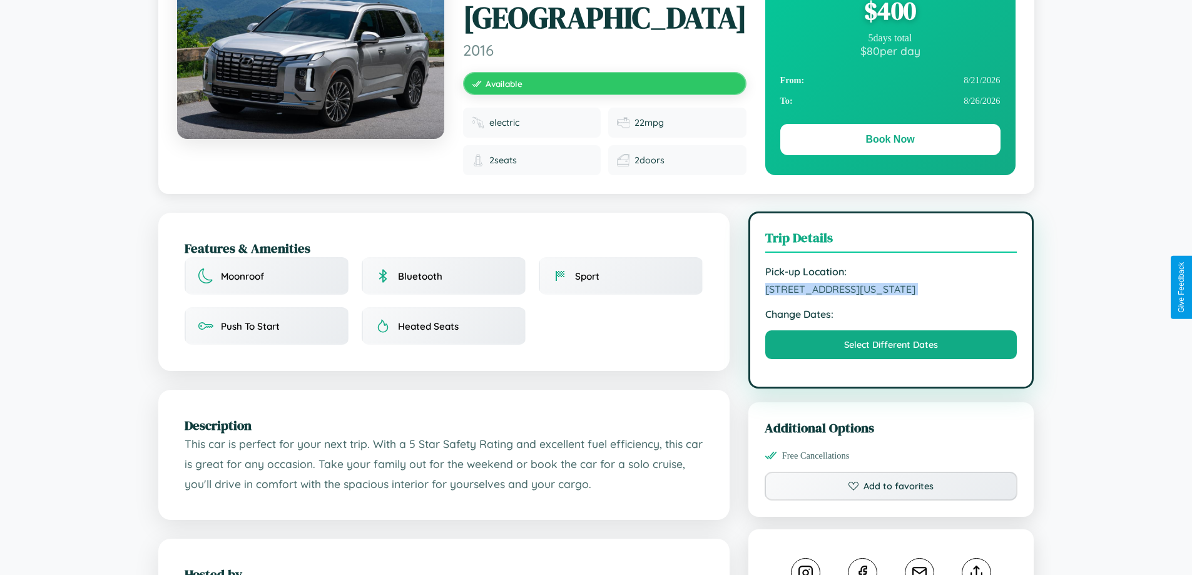
click at [891, 287] on span "[STREET_ADDRESS][US_STATE]" at bounding box center [891, 289] width 252 height 13
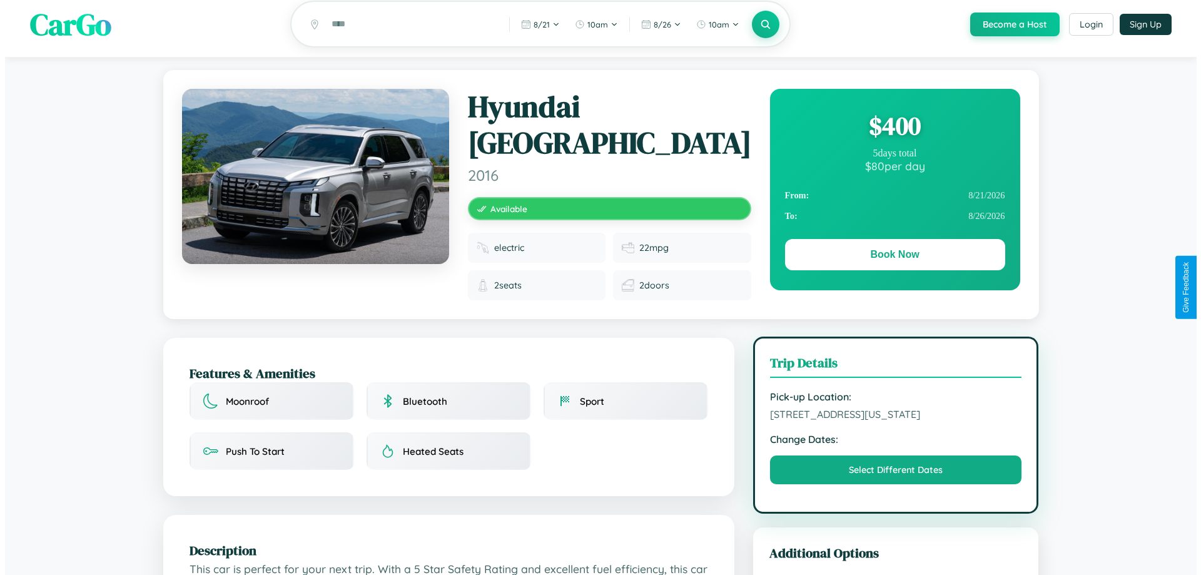
scroll to position [0, 0]
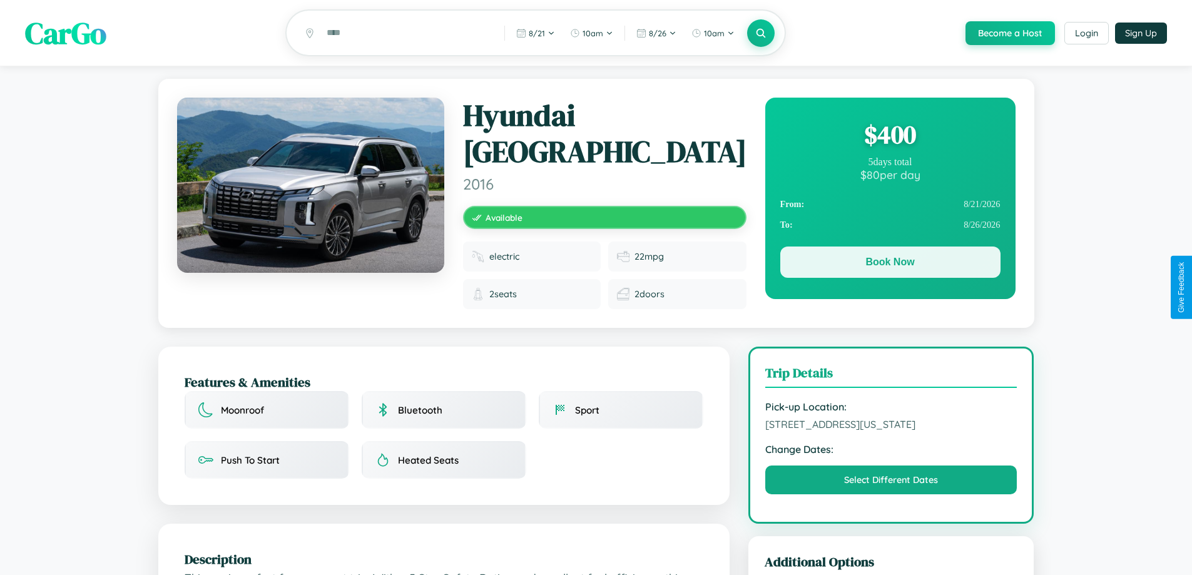
click at [890, 264] on button "Book Now" at bounding box center [890, 262] width 220 height 31
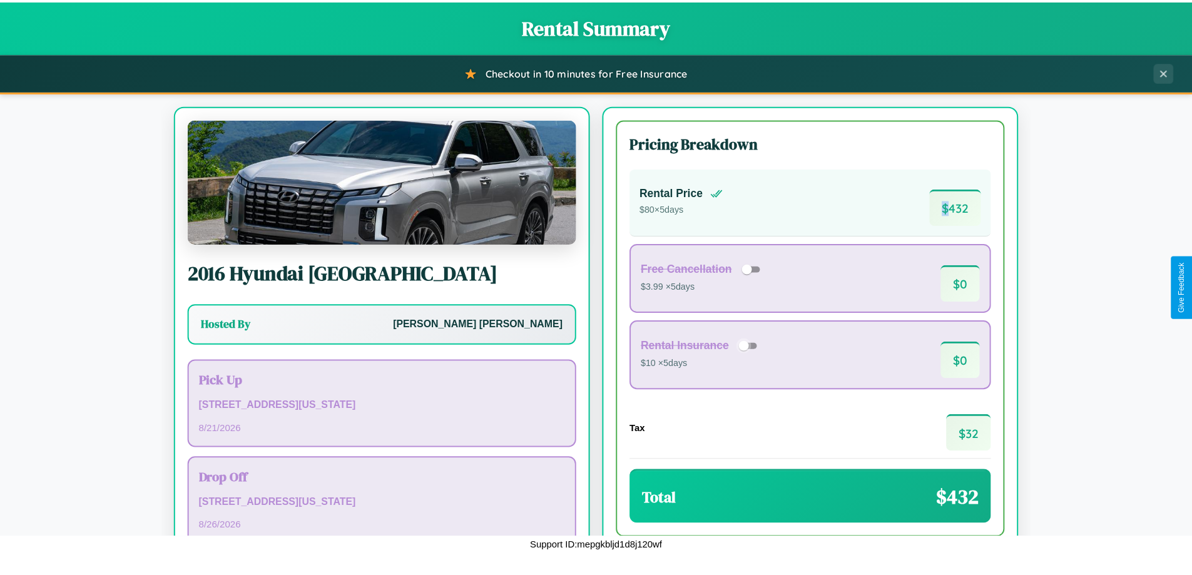
scroll to position [86, 0]
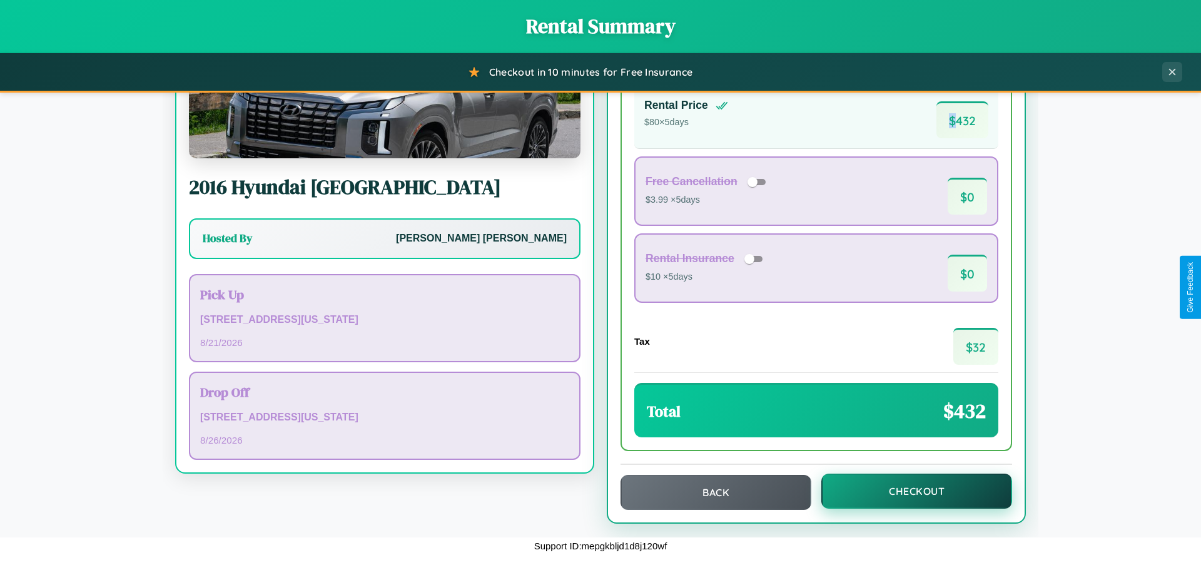
click at [909, 492] on button "Checkout" at bounding box center [917, 491] width 191 height 35
